Goal: Task Accomplishment & Management: Use online tool/utility

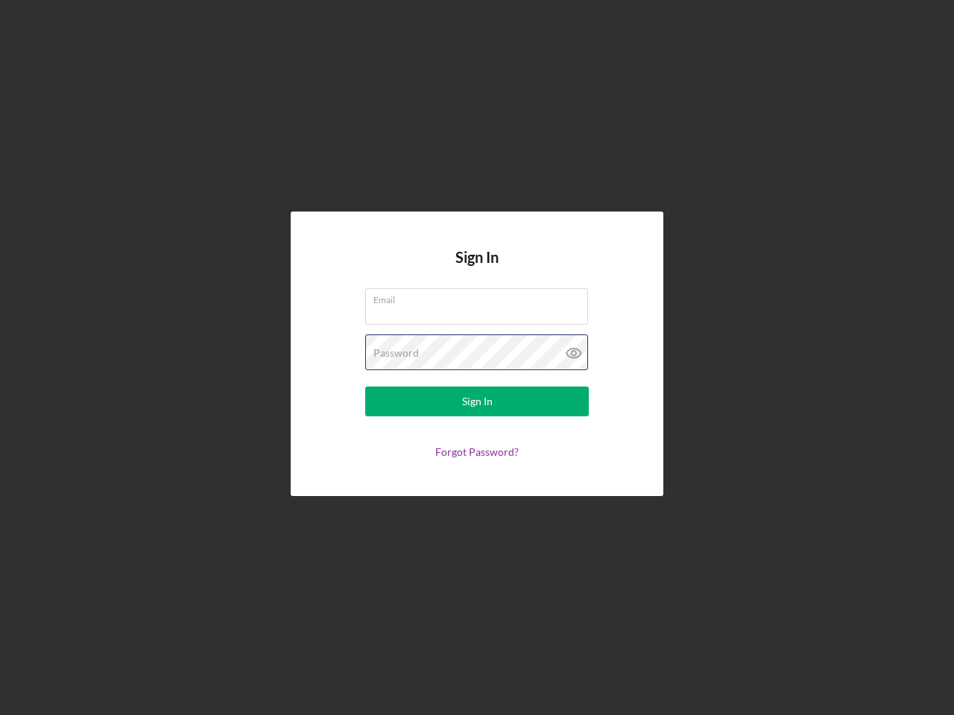
click at [477, 358] on div "Password" at bounding box center [477, 353] width 224 height 37
click at [574, 353] on icon at bounding box center [573, 353] width 37 height 37
